Goal: Find specific page/section: Find specific page/section

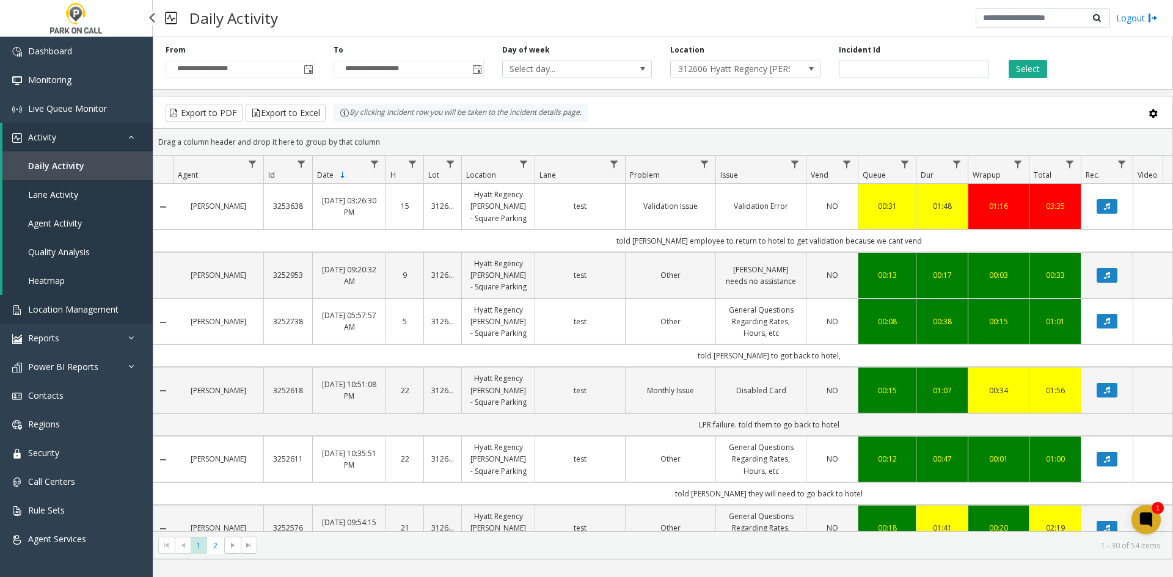
click at [75, 311] on span "Location Management" at bounding box center [73, 310] width 90 height 12
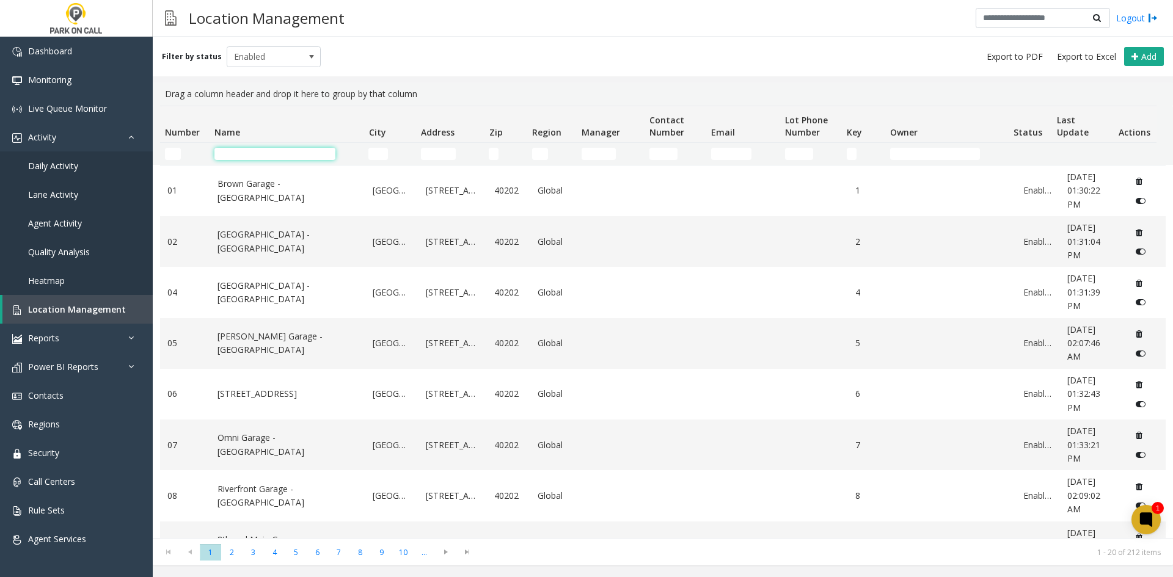
click at [246, 155] on input "Name Filter" at bounding box center [274, 154] width 121 height 12
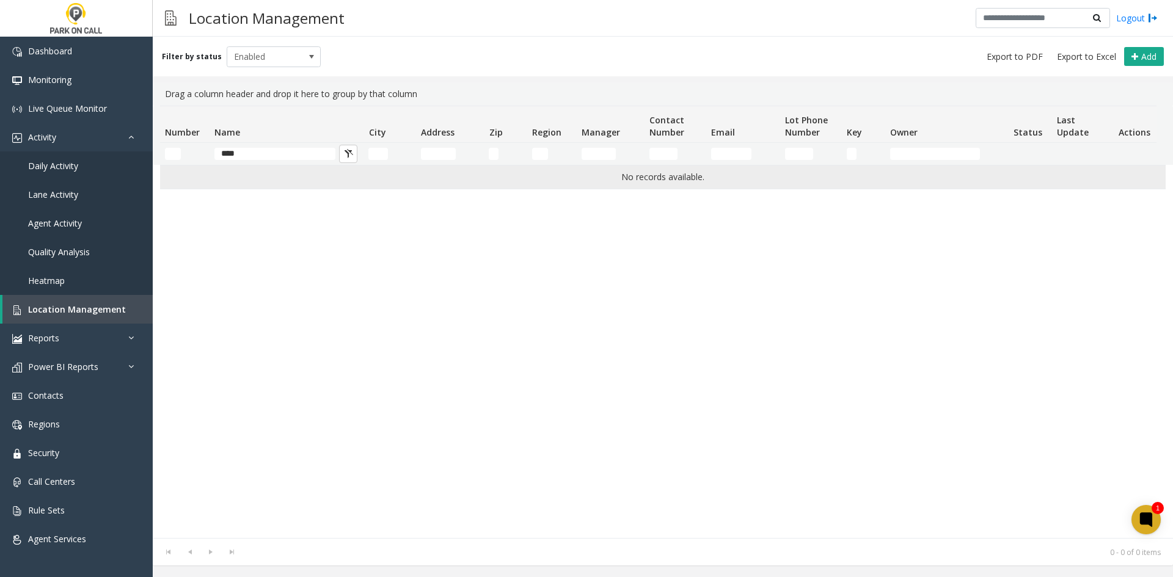
click at [184, 183] on td "No records available." at bounding box center [662, 177] width 1005 height 23
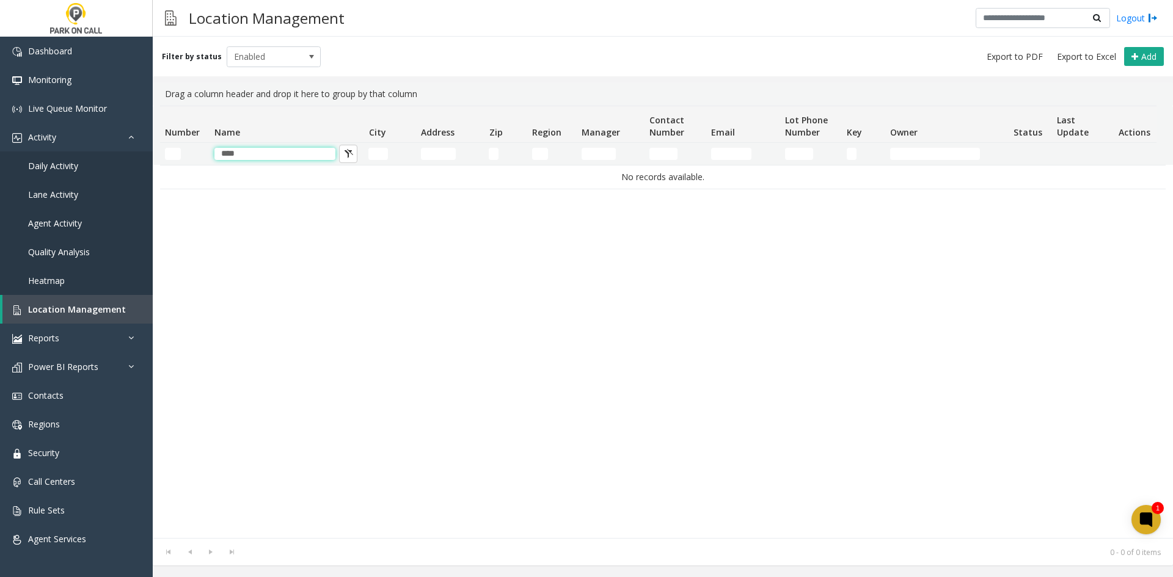
drag, startPoint x: 268, startPoint y: 149, endPoint x: 192, endPoint y: 161, distance: 77.2
click at [192, 161] on tr "****" at bounding box center [658, 154] width 996 height 22
type input "*"
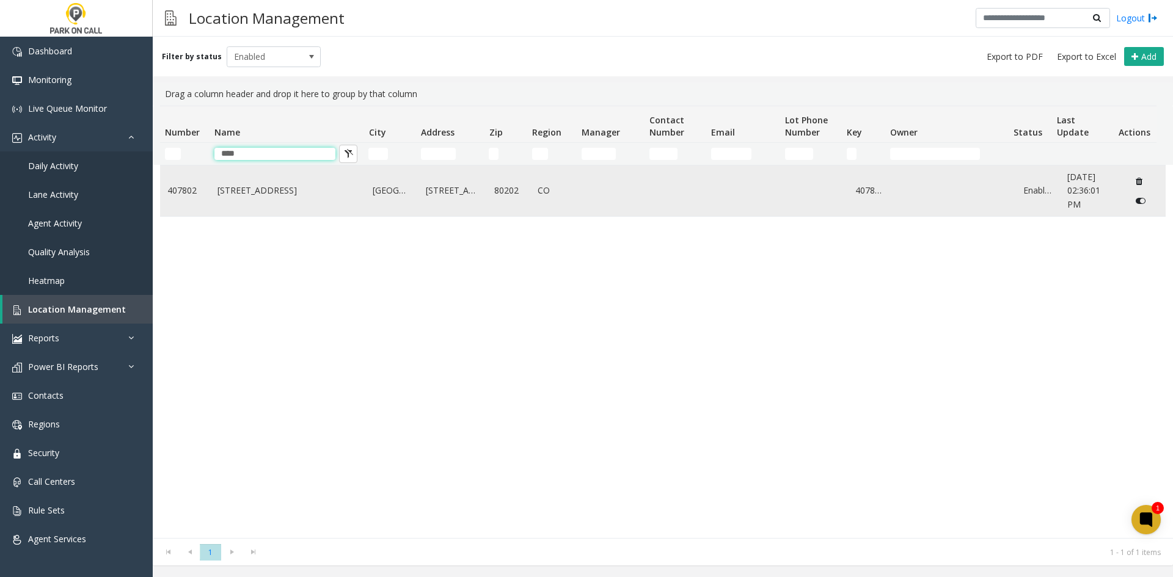
type input "****"
click at [201, 200] on td "407802" at bounding box center [185, 191] width 50 height 51
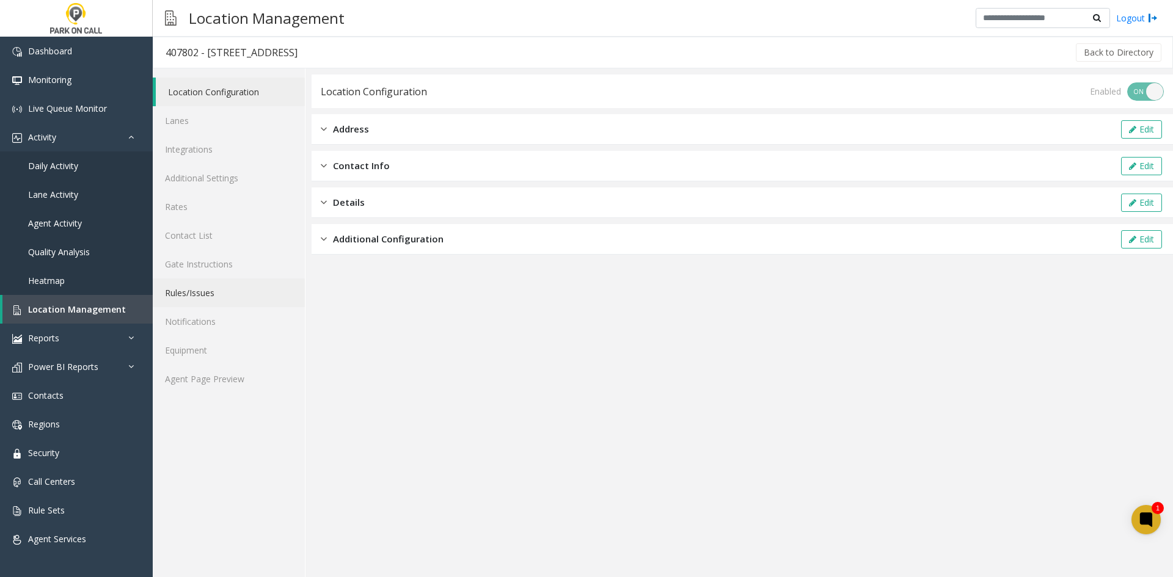
click at [195, 297] on link "Rules/Issues" at bounding box center [229, 293] width 152 height 29
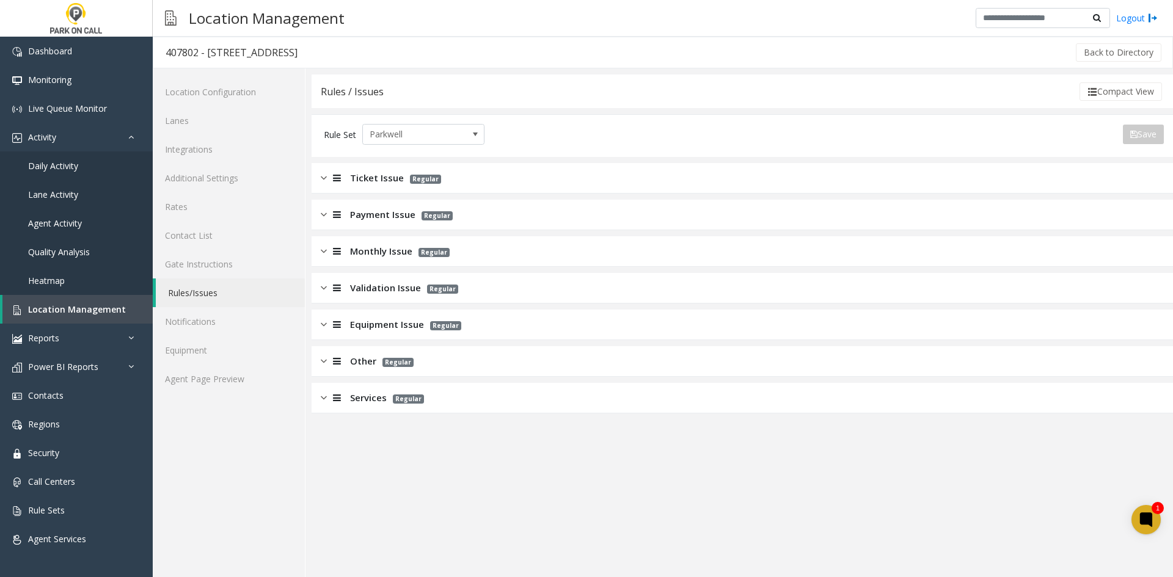
click at [387, 186] on div "Ticket Issue Regular" at bounding box center [742, 178] width 861 height 31
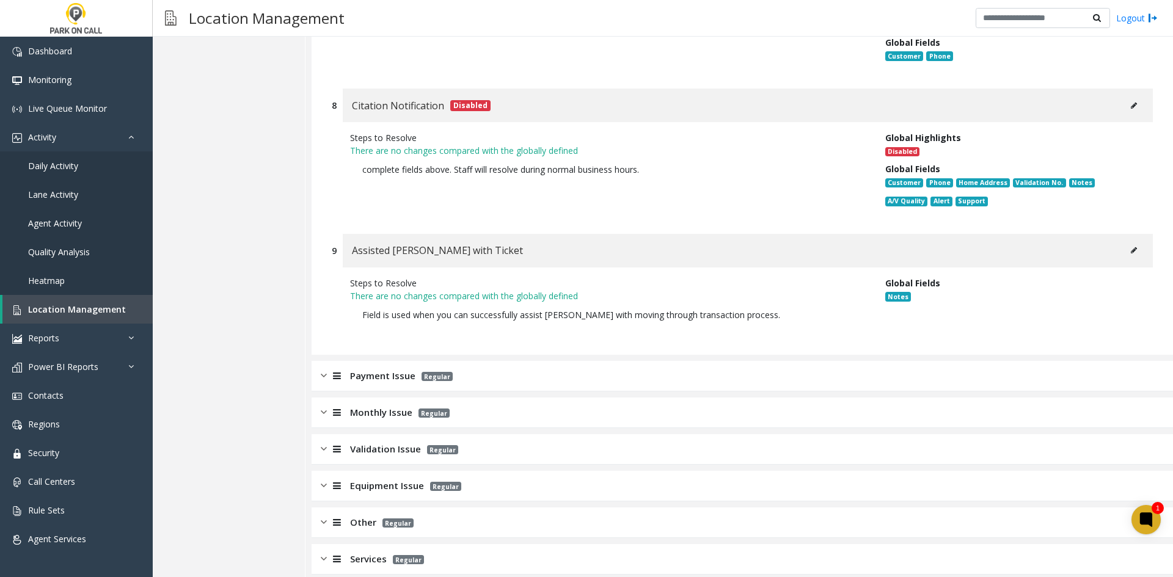
click at [400, 369] on span "Payment Issue" at bounding box center [382, 376] width 65 height 14
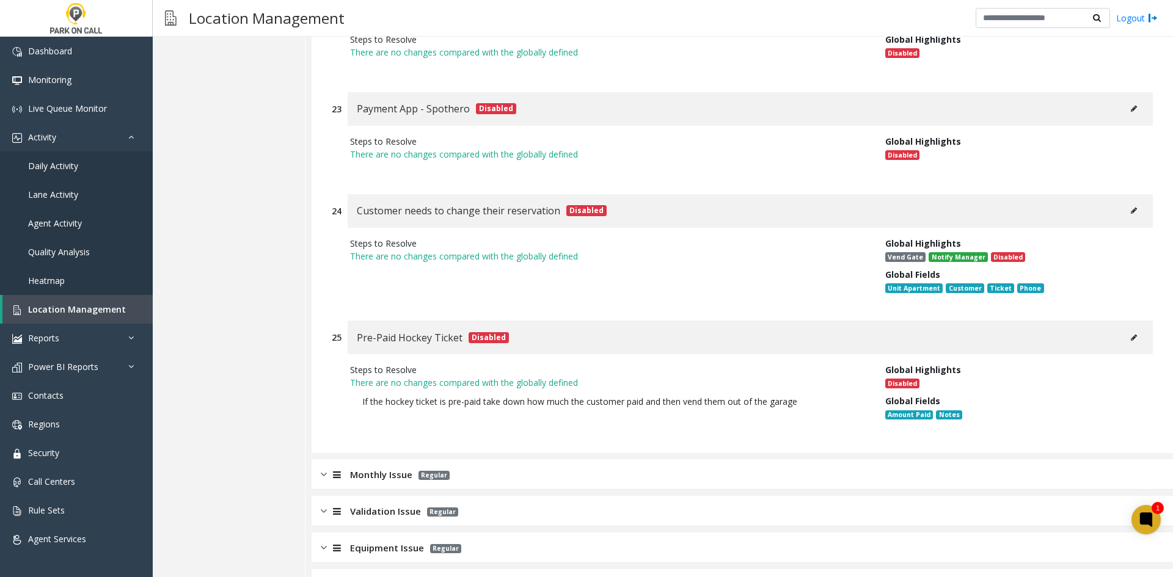
scroll to position [4237, 0]
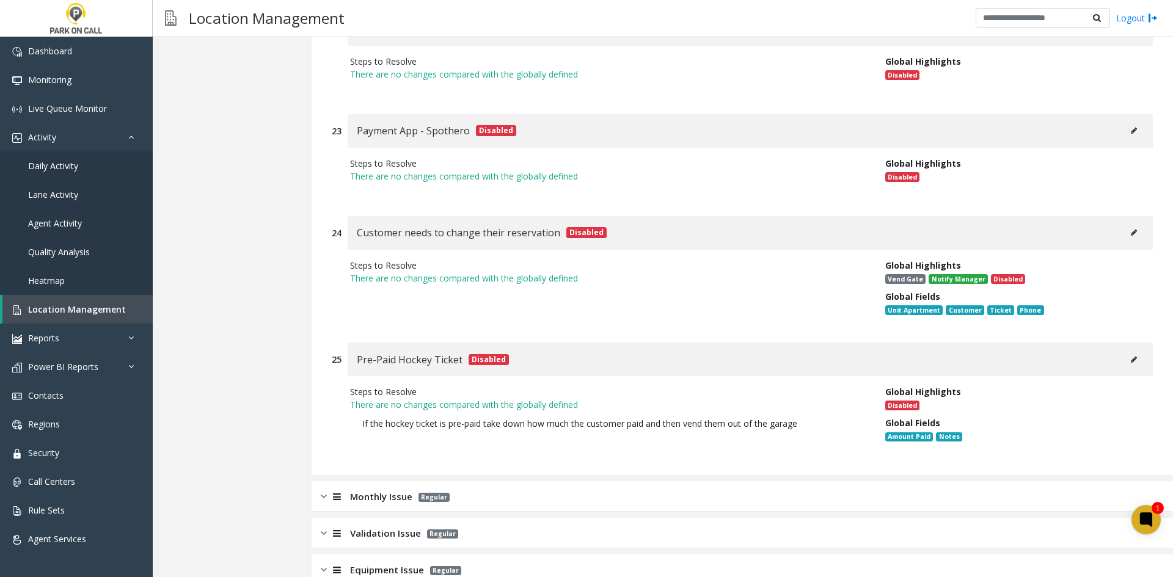
drag, startPoint x: 491, startPoint y: 479, endPoint x: 501, endPoint y: 376, distance: 103.1
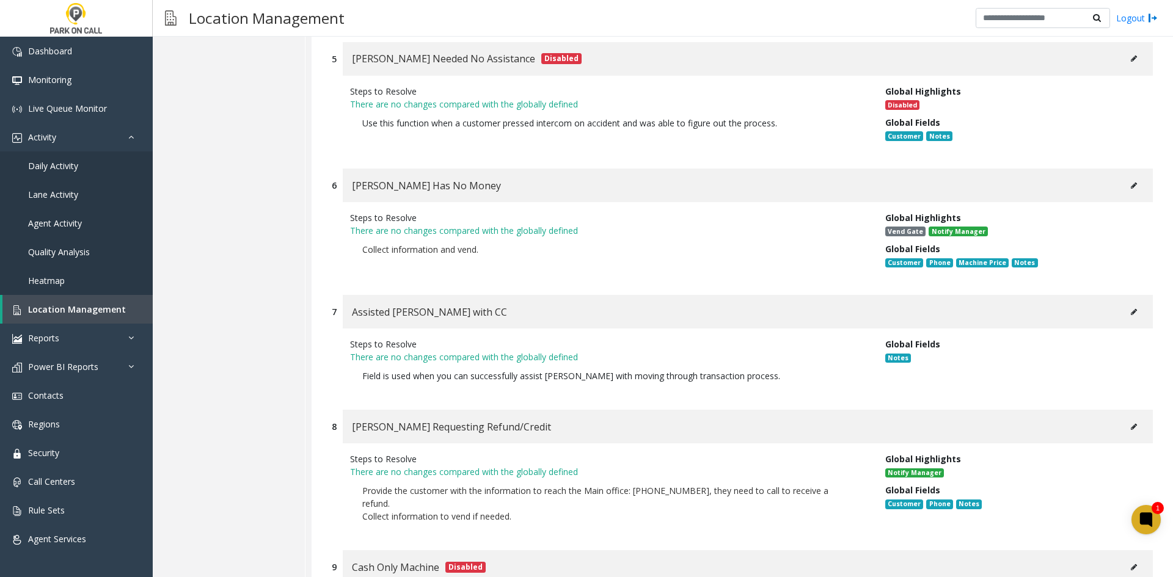
scroll to position [0, 0]
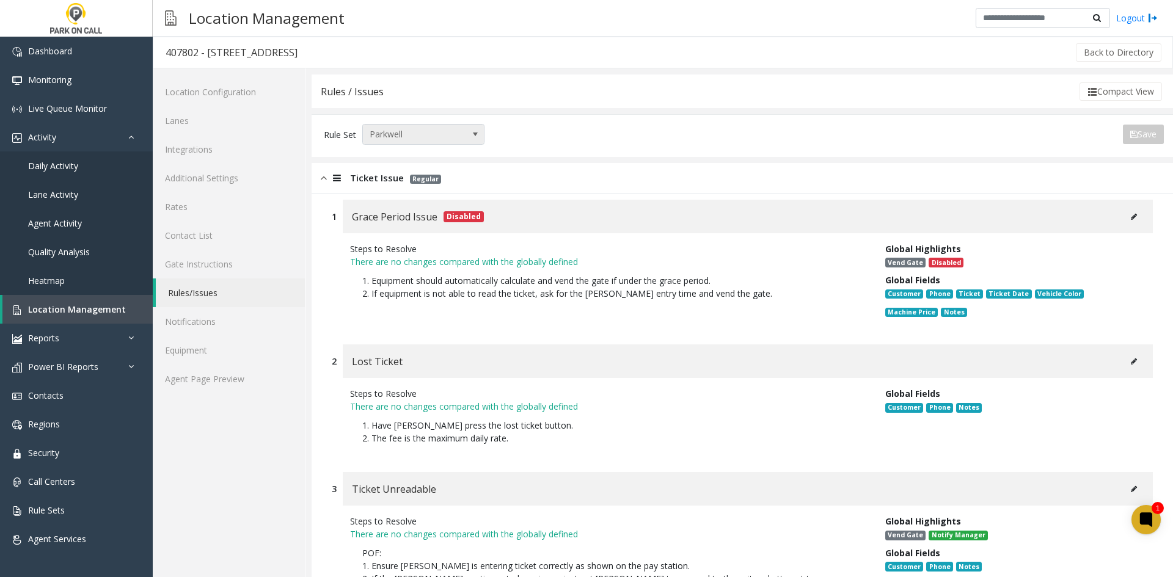
drag, startPoint x: 569, startPoint y: 382, endPoint x: 413, endPoint y: 130, distance: 296.0
click at [249, 381] on link "Agent Page Preview" at bounding box center [229, 379] width 152 height 29
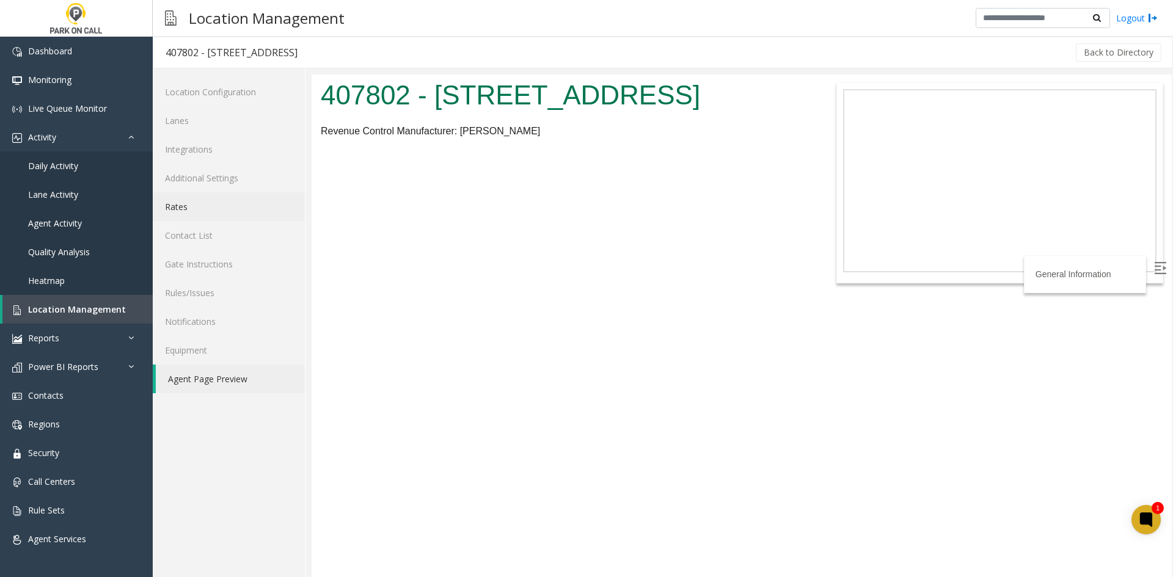
click at [199, 216] on link "Rates" at bounding box center [229, 206] width 152 height 29
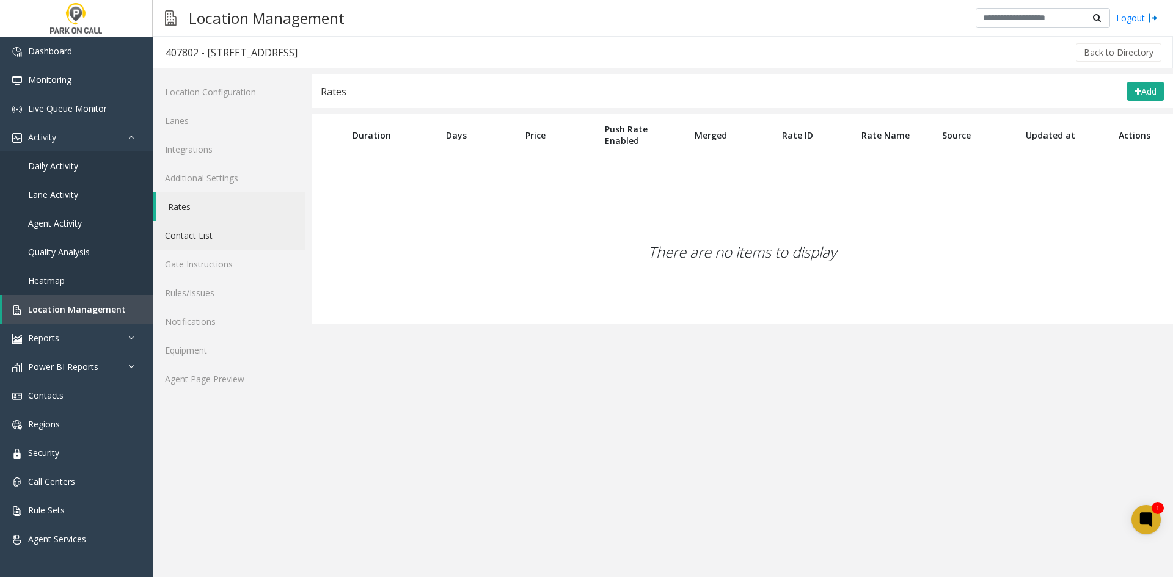
click at [205, 238] on link "Contact List" at bounding box center [229, 235] width 152 height 29
